Goal: Information Seeking & Learning: Learn about a topic

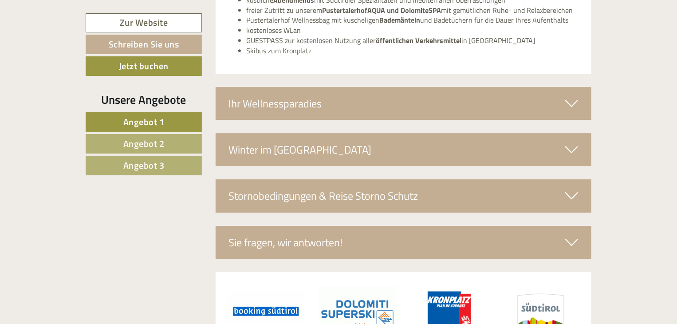
scroll to position [3017, 0]
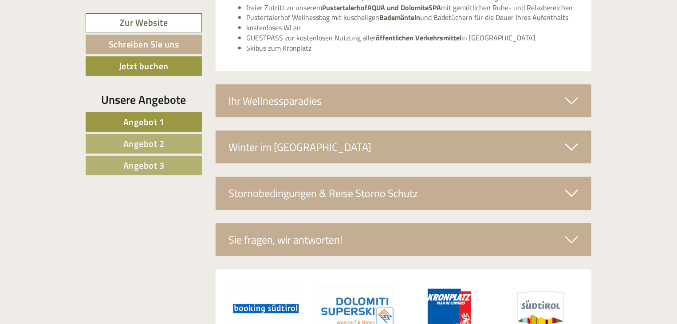
click at [248, 84] on div "Ihr Wellnessparadies" at bounding box center [404, 100] width 376 height 33
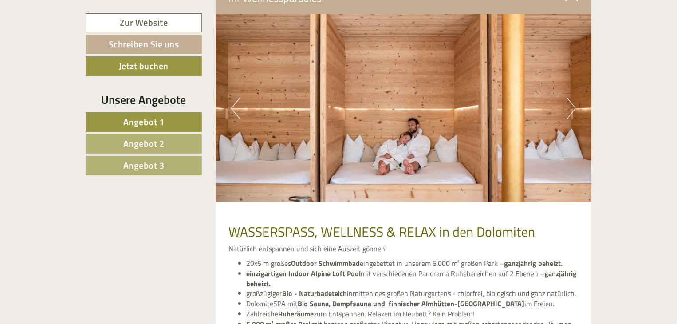
scroll to position [3128, 0]
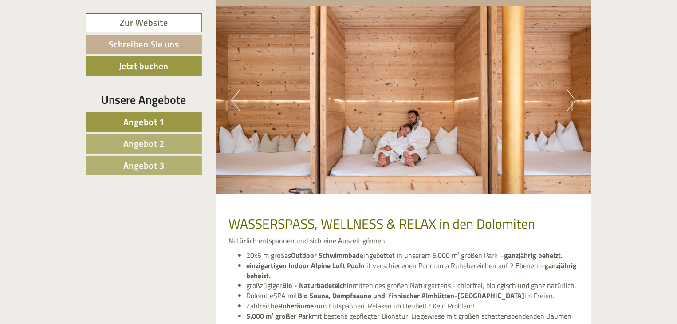
click at [577, 75] on img at bounding box center [404, 100] width 376 height 188
click at [570, 89] on button "Next" at bounding box center [571, 100] width 9 height 22
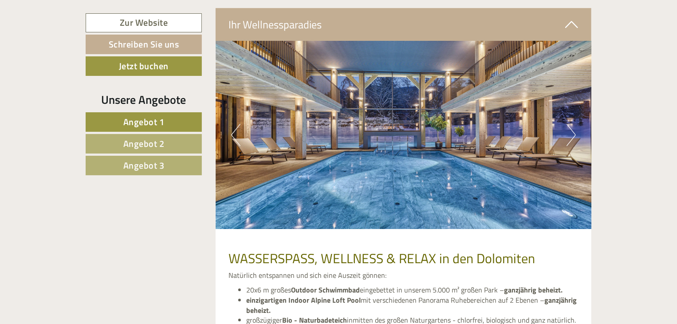
scroll to position [3084, 0]
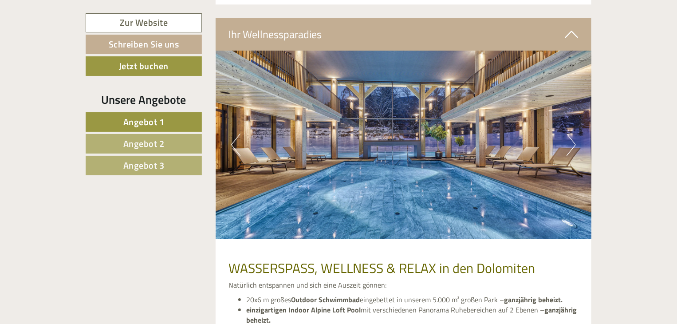
click at [572, 134] on button "Next" at bounding box center [571, 145] width 9 height 22
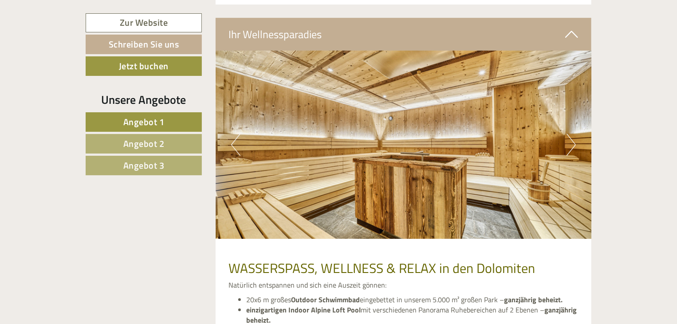
click at [572, 134] on button "Next" at bounding box center [571, 145] width 9 height 22
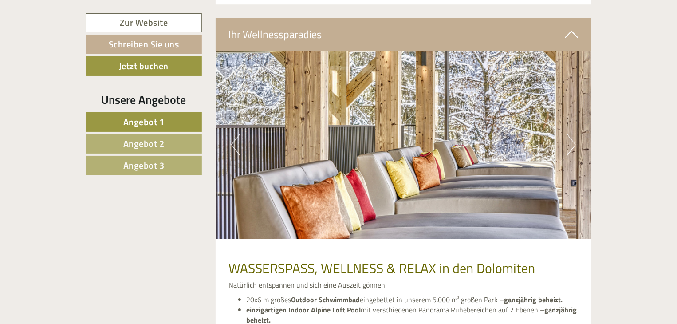
click at [572, 134] on button "Next" at bounding box center [571, 145] width 9 height 22
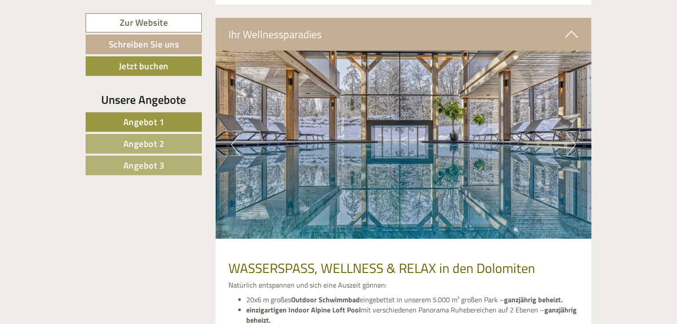
click at [572, 134] on button "Next" at bounding box center [571, 145] width 9 height 22
click at [571, 134] on button "Next" at bounding box center [571, 145] width 9 height 22
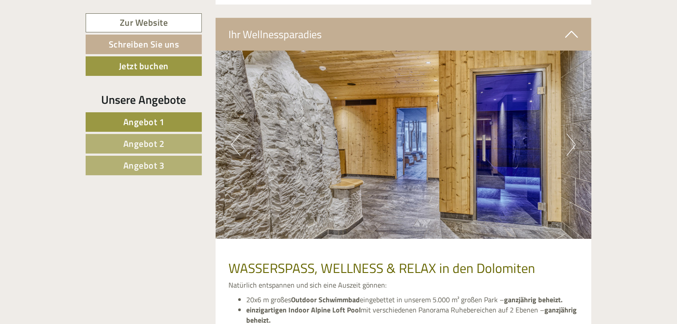
click at [571, 134] on button "Next" at bounding box center [571, 145] width 9 height 22
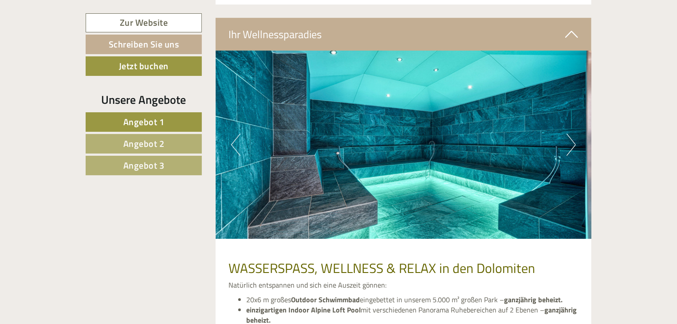
click at [571, 134] on button "Next" at bounding box center [571, 145] width 9 height 22
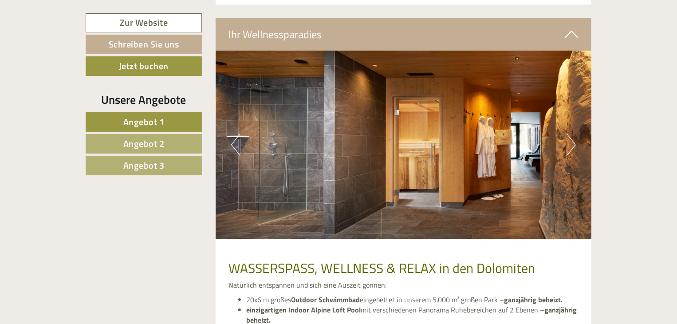
click at [165, 137] on link "Angebot 2" at bounding box center [144, 144] width 116 height 20
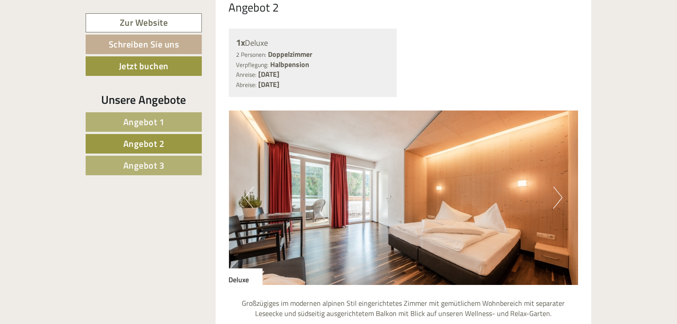
scroll to position [731, 0]
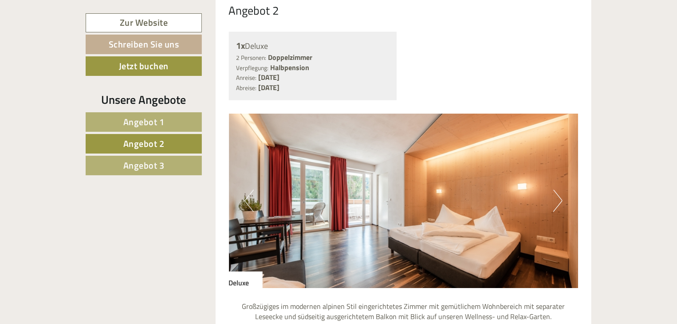
click at [140, 162] on span "Angebot 3" at bounding box center [143, 165] width 41 height 14
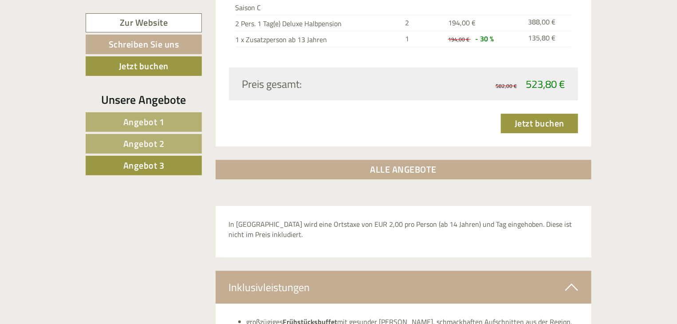
scroll to position [1242, 0]
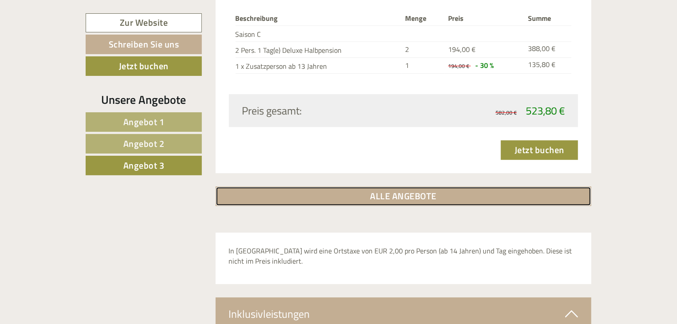
click at [390, 186] on link "ALLE ANGEBOTE" at bounding box center [404, 196] width 376 height 20
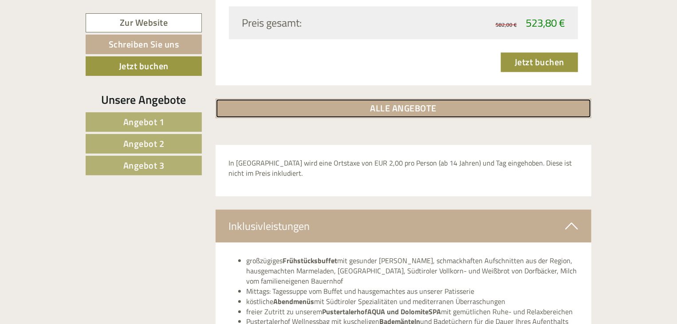
scroll to position [2752, 0]
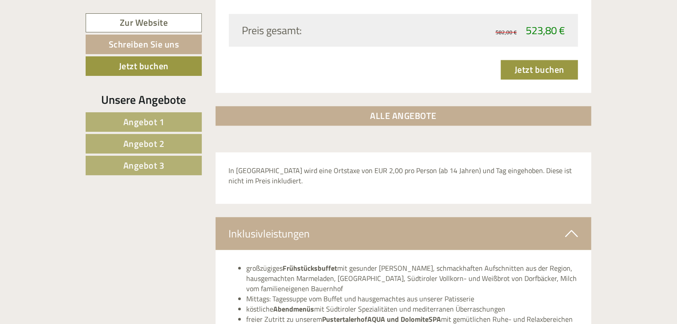
click at [570, 226] on icon at bounding box center [571, 233] width 13 height 15
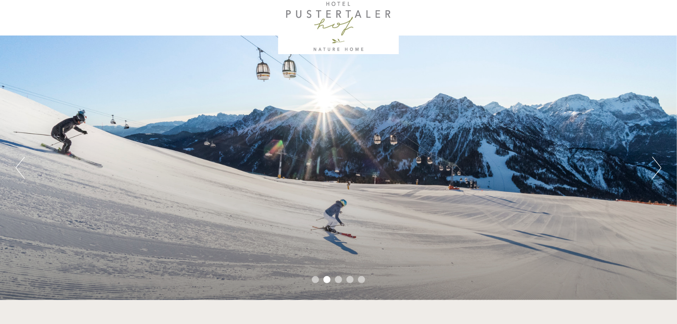
scroll to position [0, 0]
